Goal: Task Accomplishment & Management: Complete application form

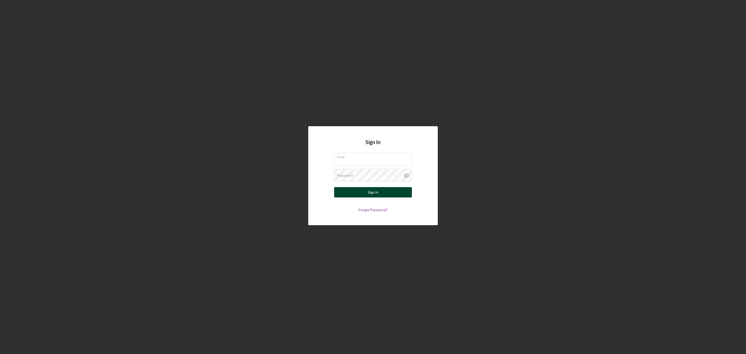
type input "[EMAIL_ADDRESS][DOMAIN_NAME]"
click at [346, 192] on button "Sign In" at bounding box center [373, 192] width 78 height 10
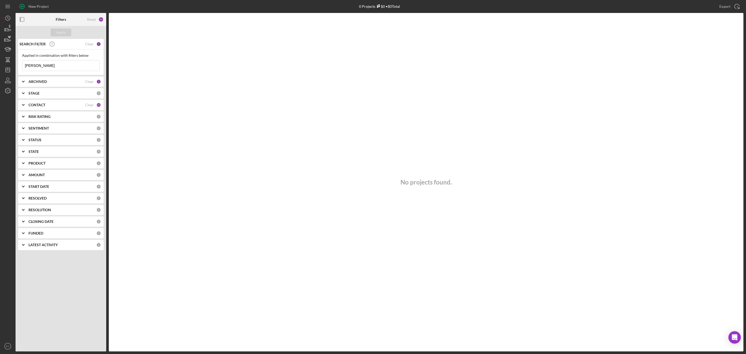
click at [58, 63] on input "[PERSON_NAME]" at bounding box center [60, 65] width 77 height 10
type input "w"
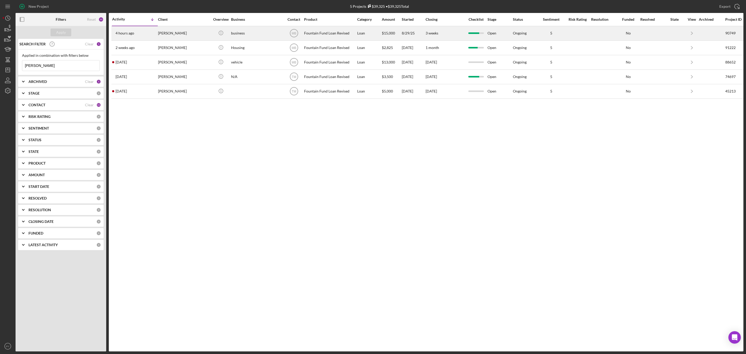
type input "[PERSON_NAME]"
click at [179, 34] on div "[PERSON_NAME]" at bounding box center [184, 33] width 52 height 14
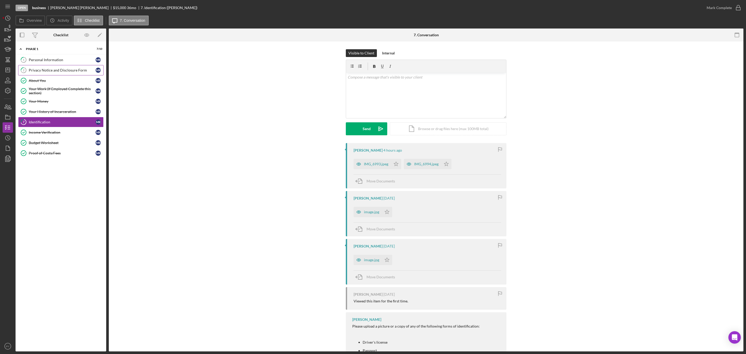
click at [68, 69] on div "Privacy Notice and Disclosure Form" at bounding box center [62, 70] width 67 height 4
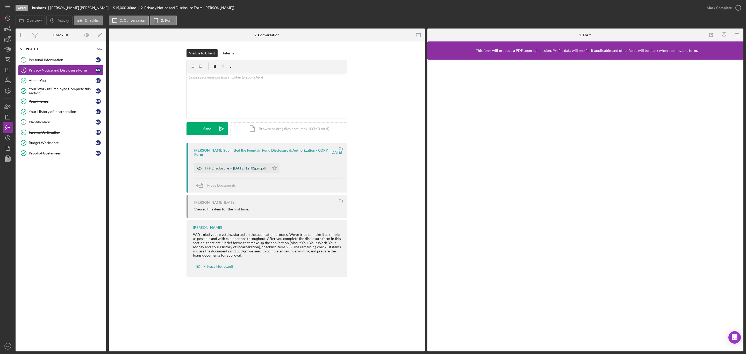
click at [221, 167] on div "TFF Disclosure -- [DATE] 12_02pm.pdf" at bounding box center [235, 168] width 62 height 4
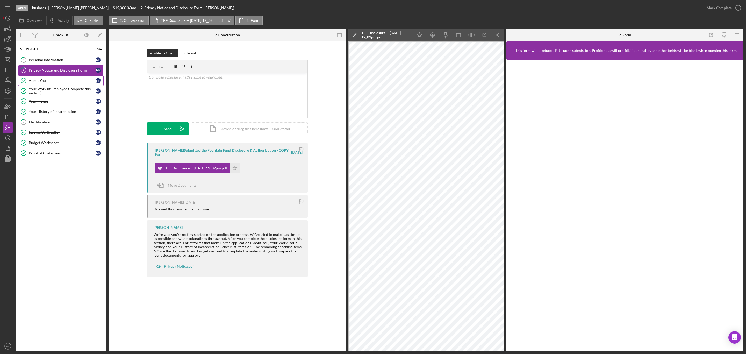
click at [42, 80] on div "About You" at bounding box center [62, 80] width 67 height 4
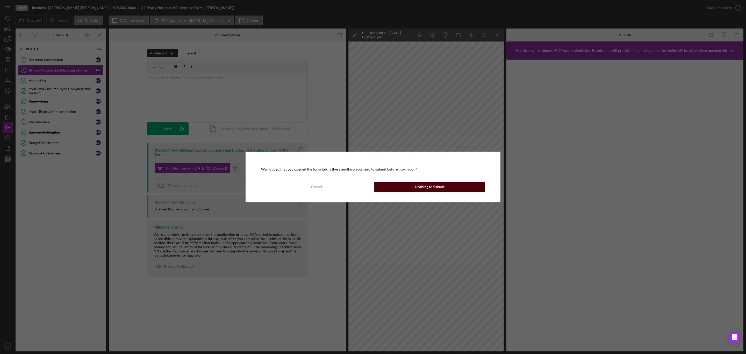
click at [414, 187] on button "Nothing to Submit" at bounding box center [429, 186] width 111 height 10
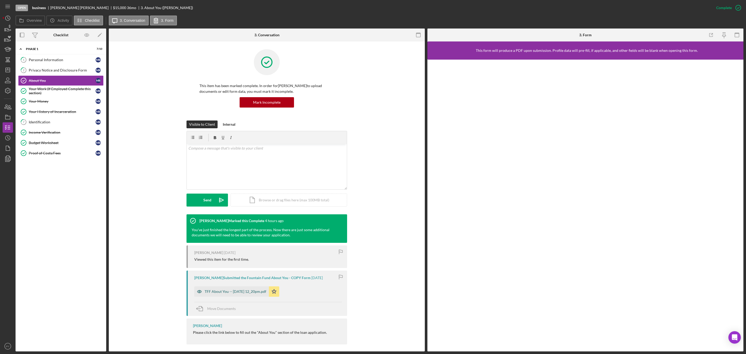
click at [237, 291] on div "TFF About You -- [DATE] 12_20pm.pdf" at bounding box center [235, 291] width 62 height 4
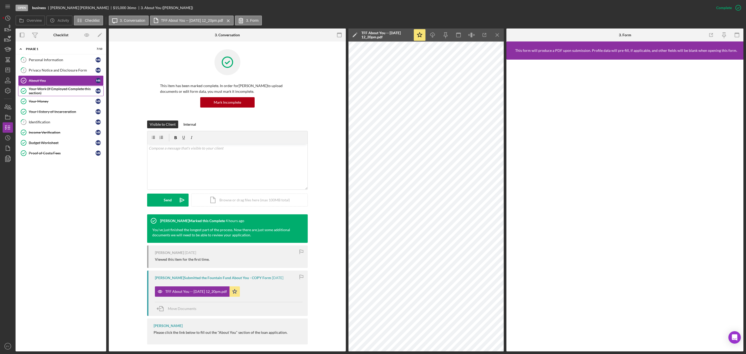
click at [56, 91] on div "Your Work (If Employed Complete this section)" at bounding box center [62, 91] width 67 height 8
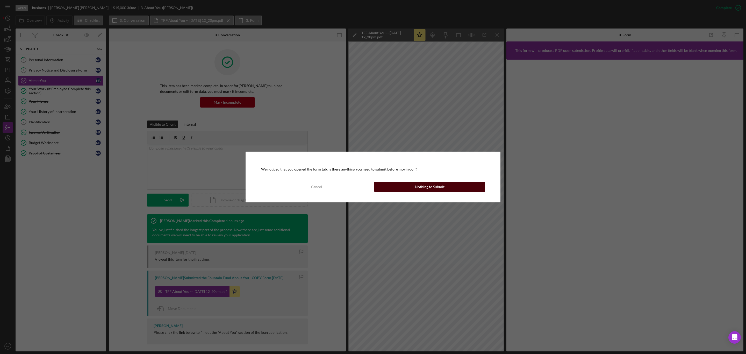
click at [386, 183] on button "Nothing to Submit" at bounding box center [429, 186] width 111 height 10
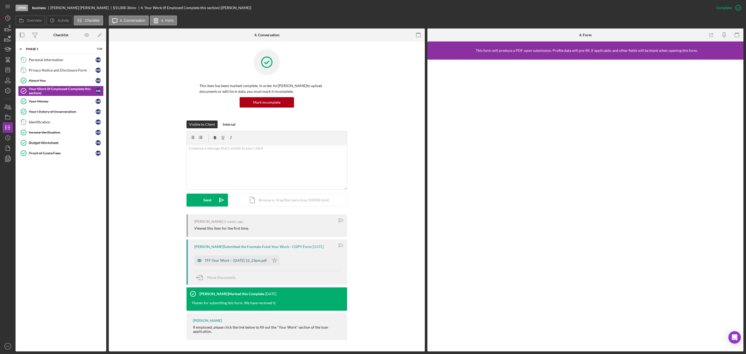
click at [238, 260] on div "TFF Your Work -- [DATE] 12_23pm.pdf" at bounding box center [235, 260] width 62 height 4
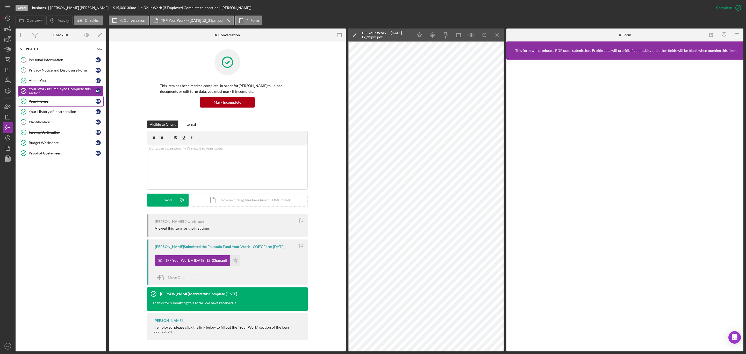
click at [55, 101] on div "Your Money" at bounding box center [62, 101] width 67 height 4
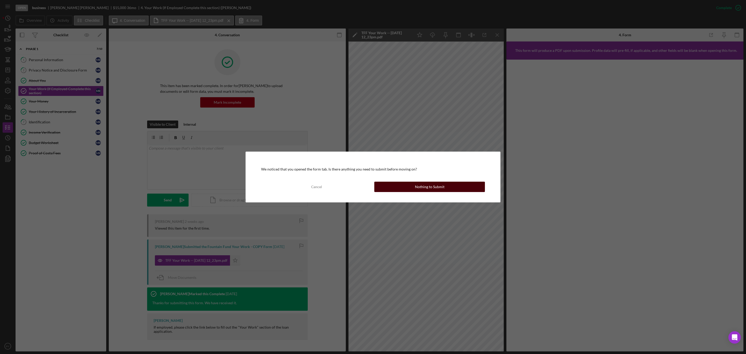
click at [416, 186] on div "Nothing to Submit" at bounding box center [430, 186] width 30 height 10
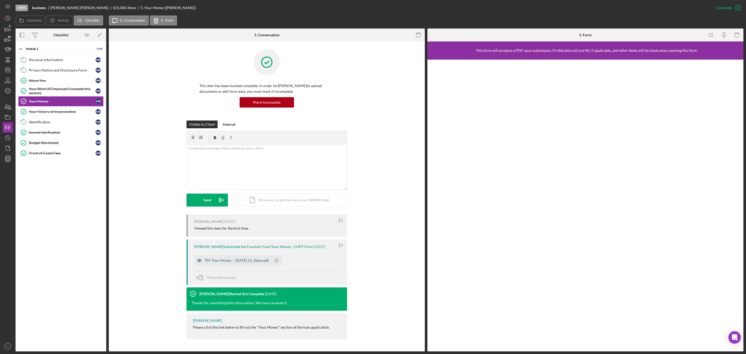
click at [228, 259] on div "TFF Your Money -- [DATE] 12_26pm.pdf" at bounding box center [236, 260] width 64 height 4
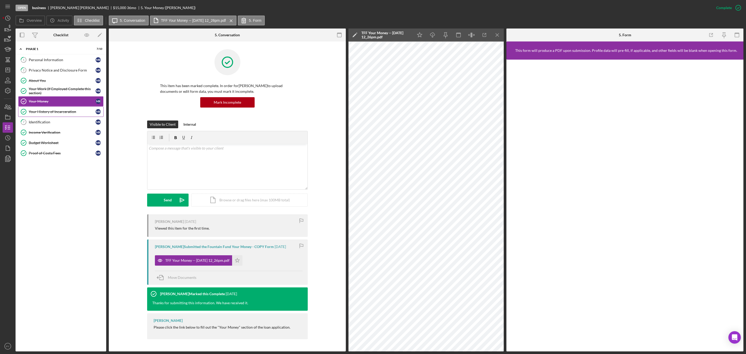
click at [62, 113] on div "Your History of Incarceration" at bounding box center [62, 111] width 67 height 4
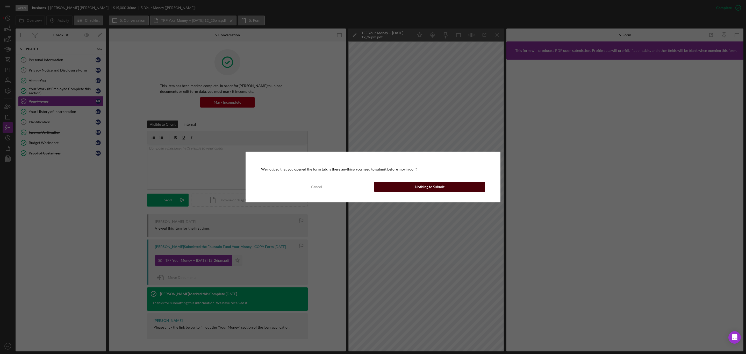
click at [397, 183] on button "Nothing to Submit" at bounding box center [429, 186] width 111 height 10
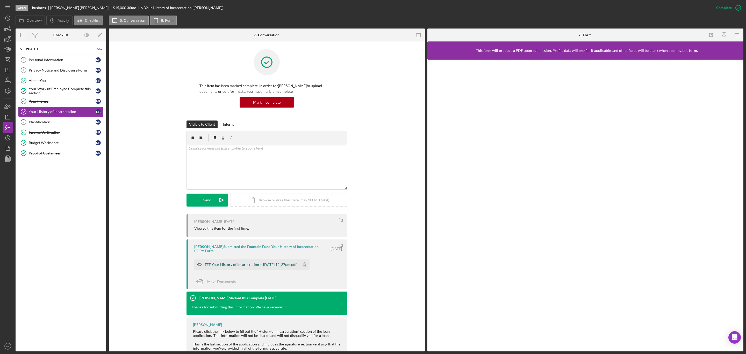
click at [273, 264] on div "TFF Your History of Incarceration -- [DATE] 12_27pm.pdf" at bounding box center [250, 264] width 92 height 4
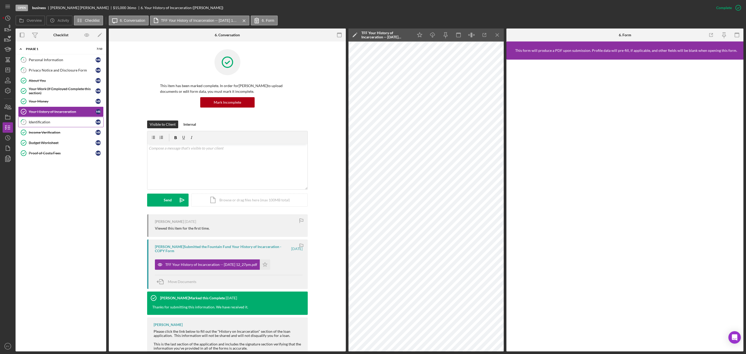
click at [51, 123] on div "Identification" at bounding box center [62, 122] width 67 height 4
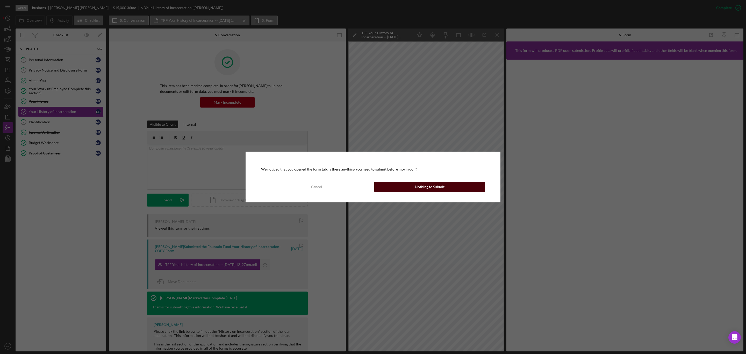
click at [406, 188] on button "Nothing to Submit" at bounding box center [429, 186] width 111 height 10
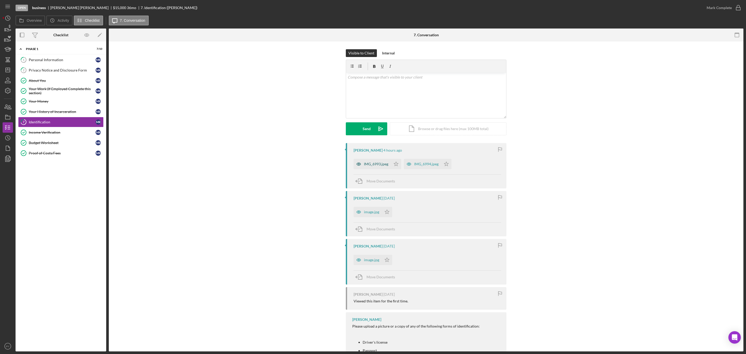
click at [378, 162] on div "IMG_6993.jpeg" at bounding box center [376, 164] width 24 height 4
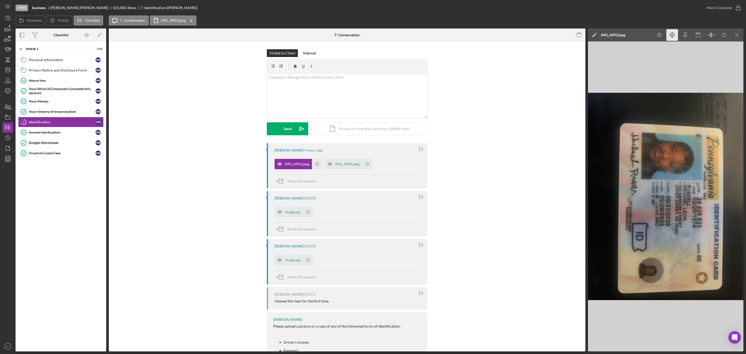
click at [671, 37] on polyline "button" at bounding box center [672, 36] width 2 height 1
click at [342, 162] on div "IMG_6994.jpeg" at bounding box center [347, 164] width 24 height 4
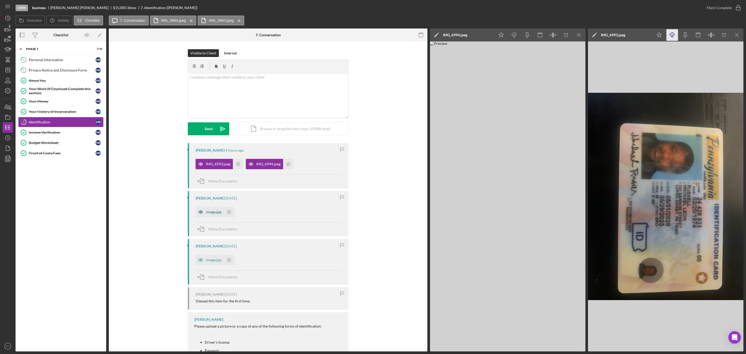
click at [215, 213] on div "image.jpg" at bounding box center [213, 212] width 15 height 4
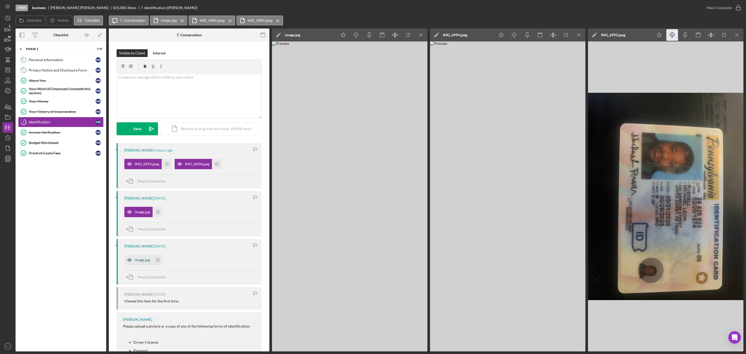
click at [142, 260] on div "image.jpg" at bounding box center [142, 260] width 15 height 4
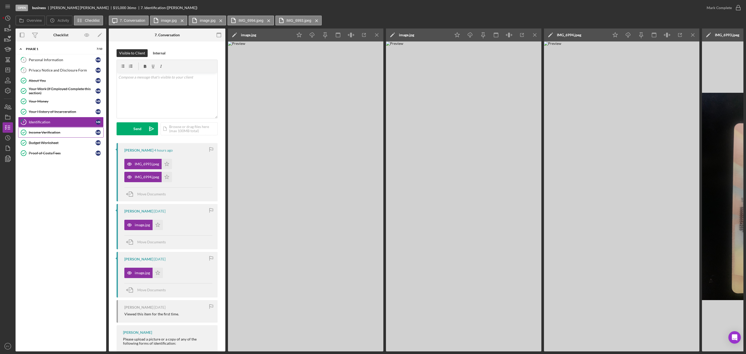
click at [62, 134] on div "Income Verification" at bounding box center [62, 132] width 67 height 4
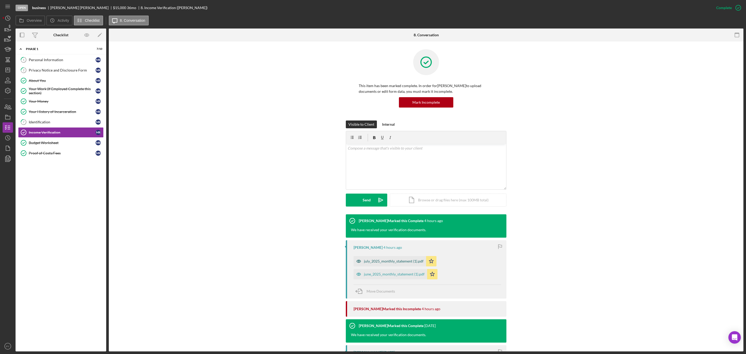
click at [377, 259] on div "july_2025_monthly_statement (1).pdf" at bounding box center [394, 261] width 60 height 4
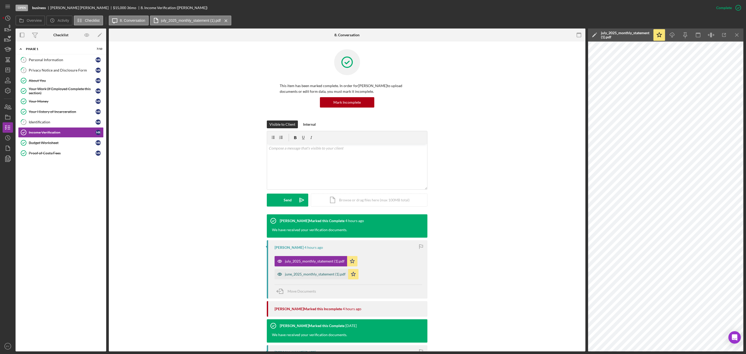
click at [322, 273] on div "june_2025_monthly_statement (1).pdf" at bounding box center [315, 274] width 61 height 4
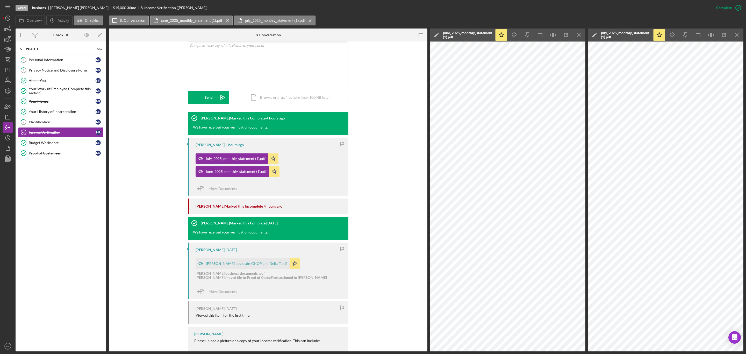
scroll to position [103, 0]
click at [257, 262] on div "[PERSON_NAME] pay stubs CHOP and Delta T.pdf" at bounding box center [246, 263] width 81 height 4
